Goal: Task Accomplishment & Management: Use online tool/utility

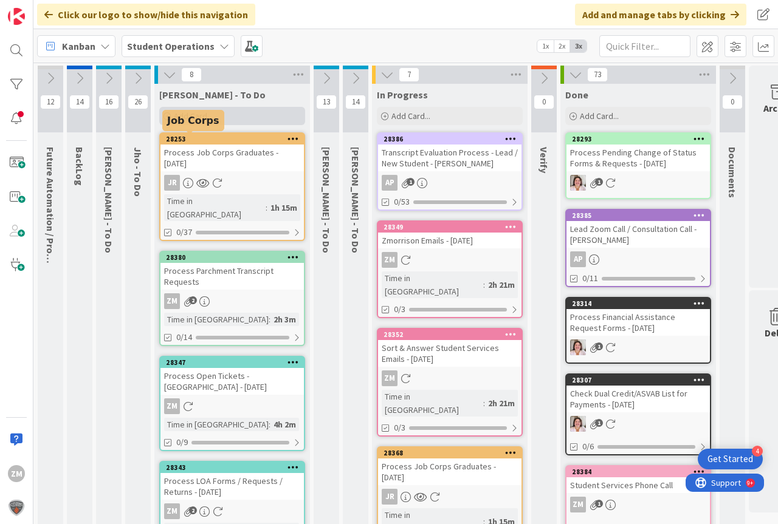
scroll to position [0, 45]
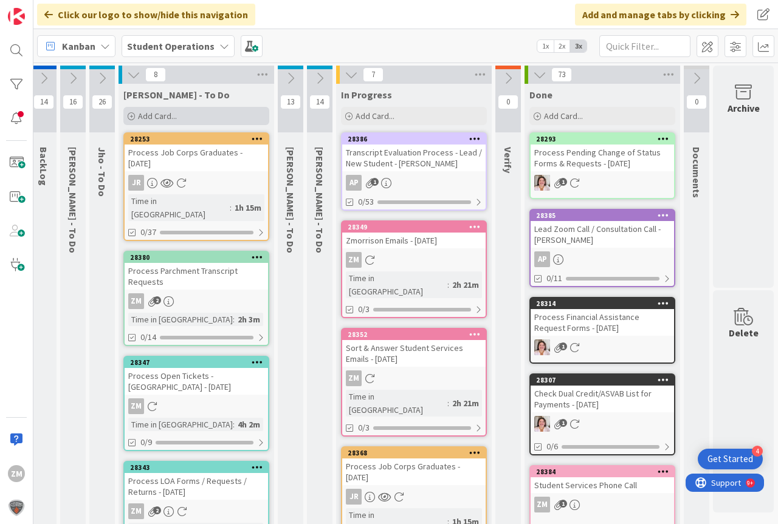
click at [146, 109] on div "Add Card..." at bounding box center [196, 116] width 146 height 18
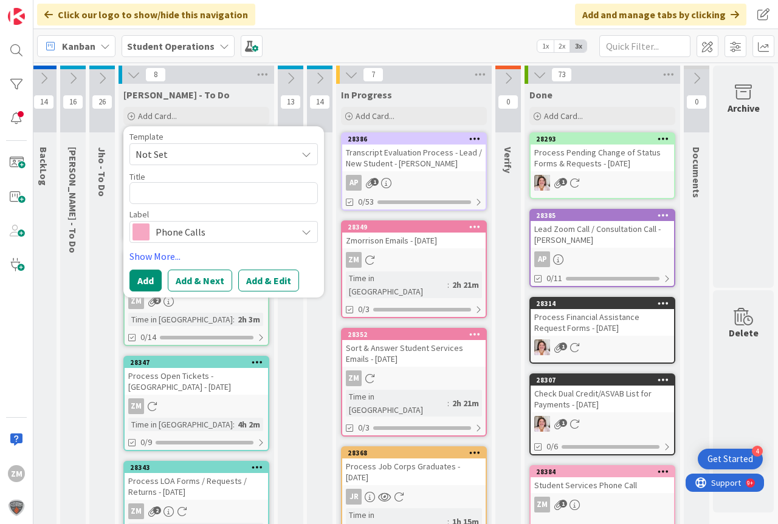
click at [301, 157] on icon at bounding box center [306, 154] width 10 height 10
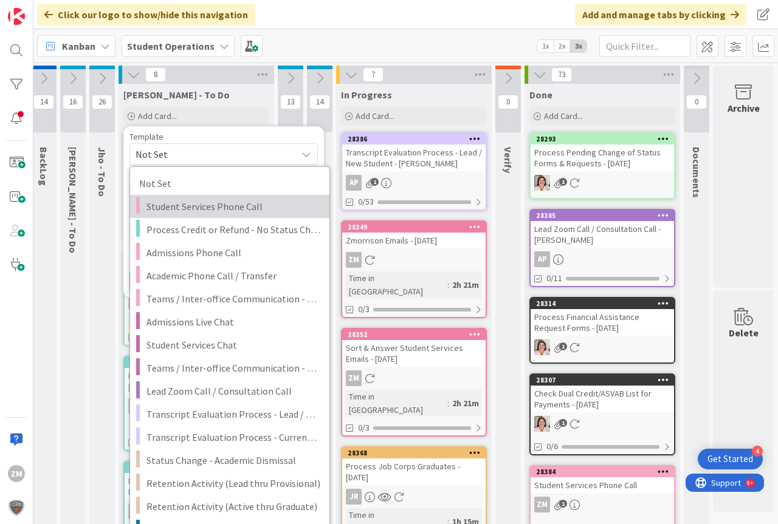
click at [173, 208] on span "Student Services Phone Call" at bounding box center [233, 207] width 174 height 16
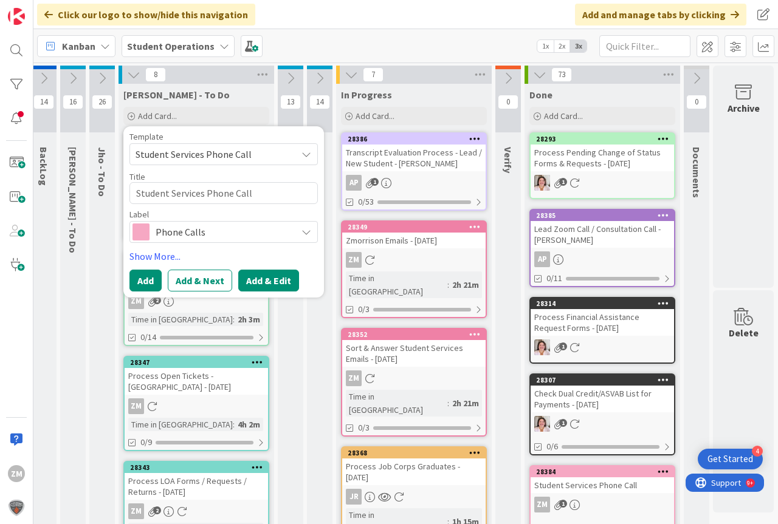
click at [266, 287] on button "Add & Edit" at bounding box center [268, 281] width 61 height 22
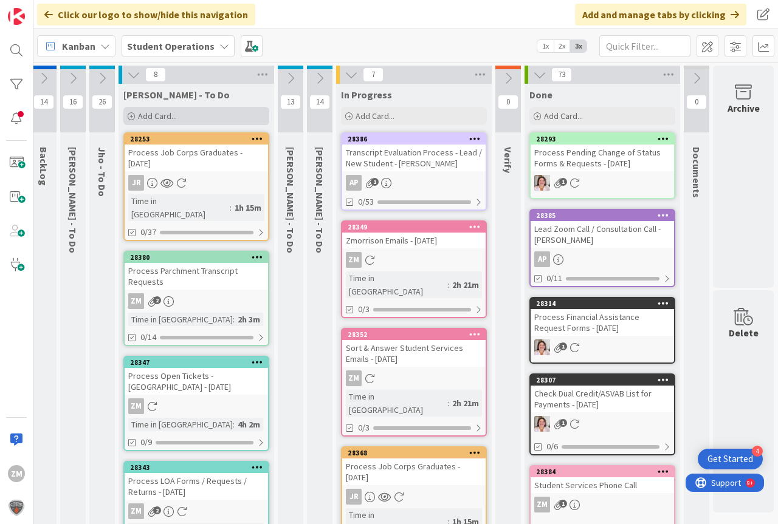
click at [140, 117] on span "Add Card..." at bounding box center [157, 116] width 39 height 11
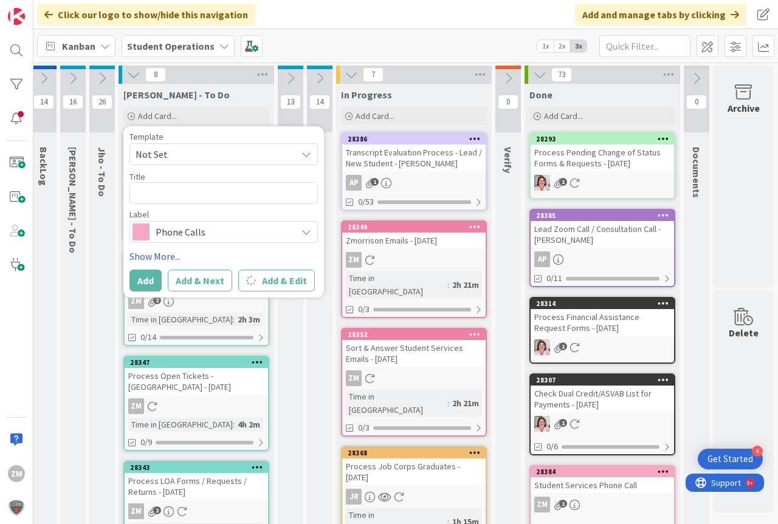
click at [301, 154] on icon at bounding box center [306, 154] width 10 height 10
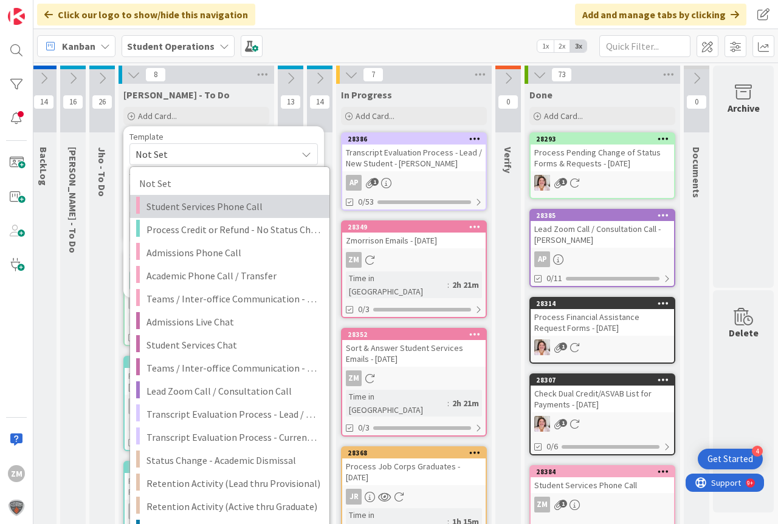
click at [192, 207] on span "Student Services Phone Call" at bounding box center [233, 207] width 174 height 16
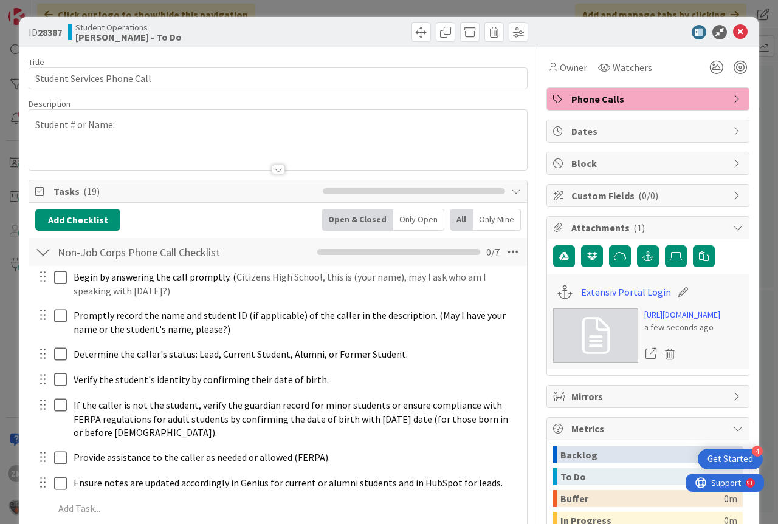
type textarea "x"
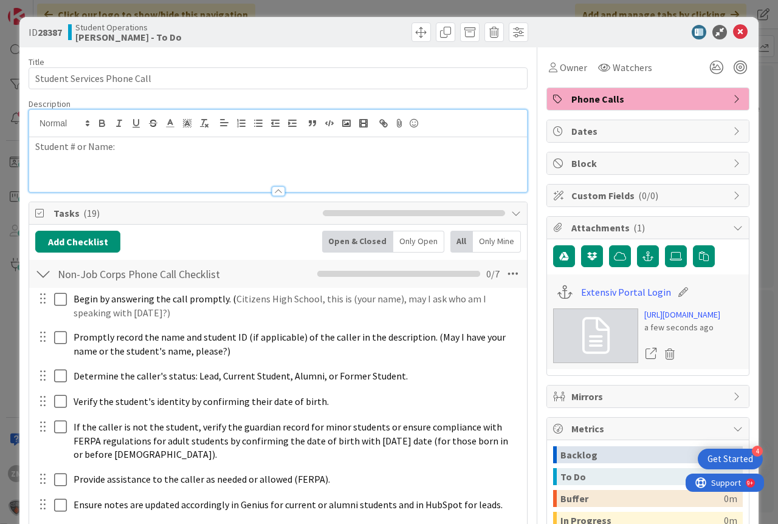
click at [134, 122] on div "Student # or Name:" at bounding box center [278, 151] width 498 height 82
click at [145, 153] on p "Student # or Name:" at bounding box center [278, 147] width 486 height 14
click at [733, 31] on icon at bounding box center [740, 32] width 15 height 15
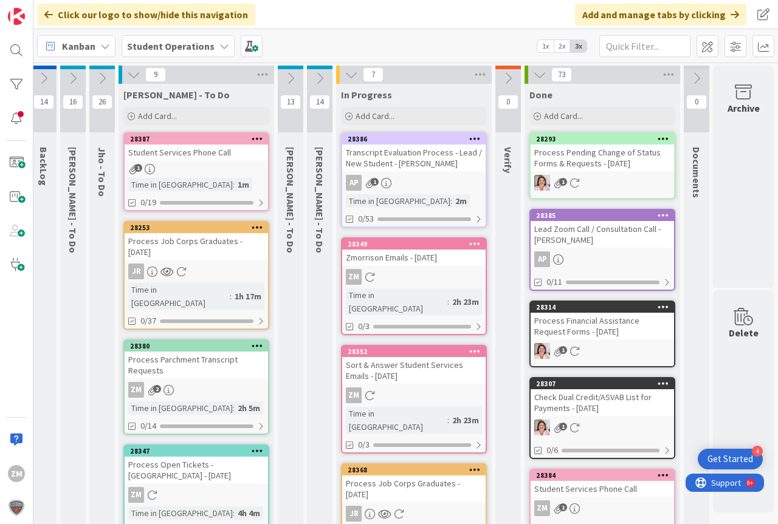
click at [252, 138] on icon at bounding box center [258, 138] width 12 height 9
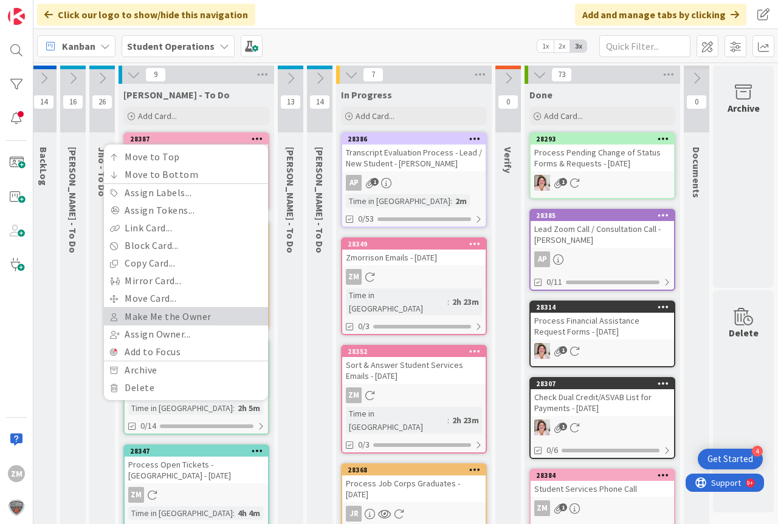
click at [157, 318] on link "Make Me the Owner" at bounding box center [186, 317] width 164 height 18
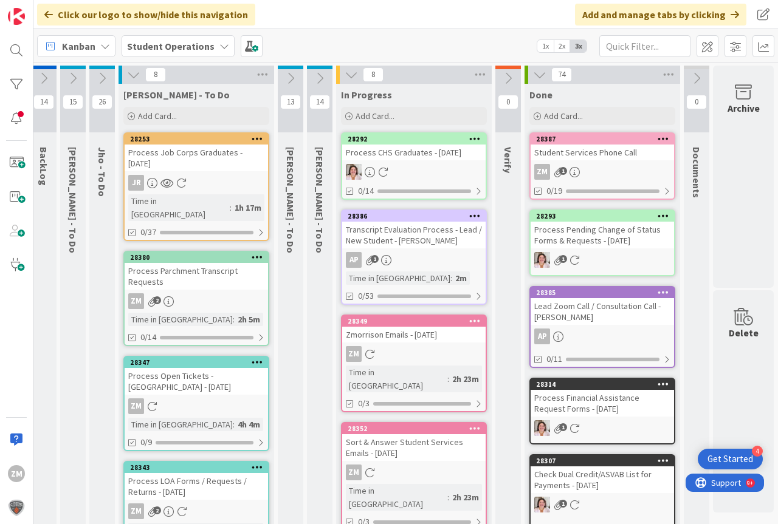
scroll to position [0, 30]
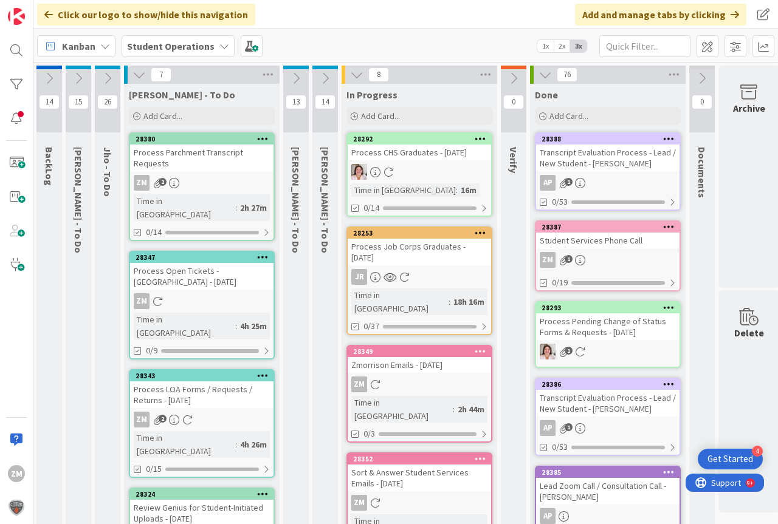
type textarea "x"
